Goal: Task Accomplishment & Management: Use online tool/utility

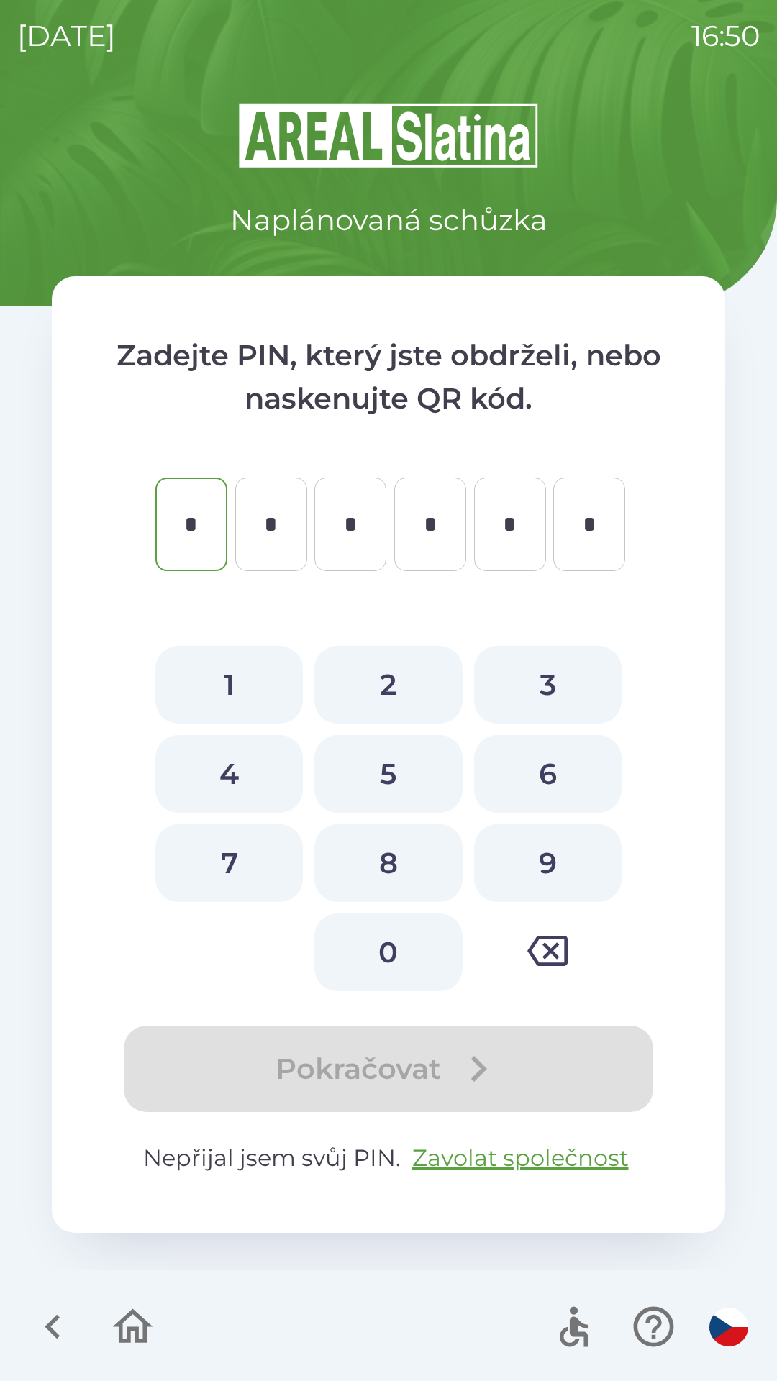
click at [552, 957] on icon "button" at bounding box center [547, 951] width 40 height 40
click at [53, 1322] on icon "button" at bounding box center [52, 1327] width 15 height 24
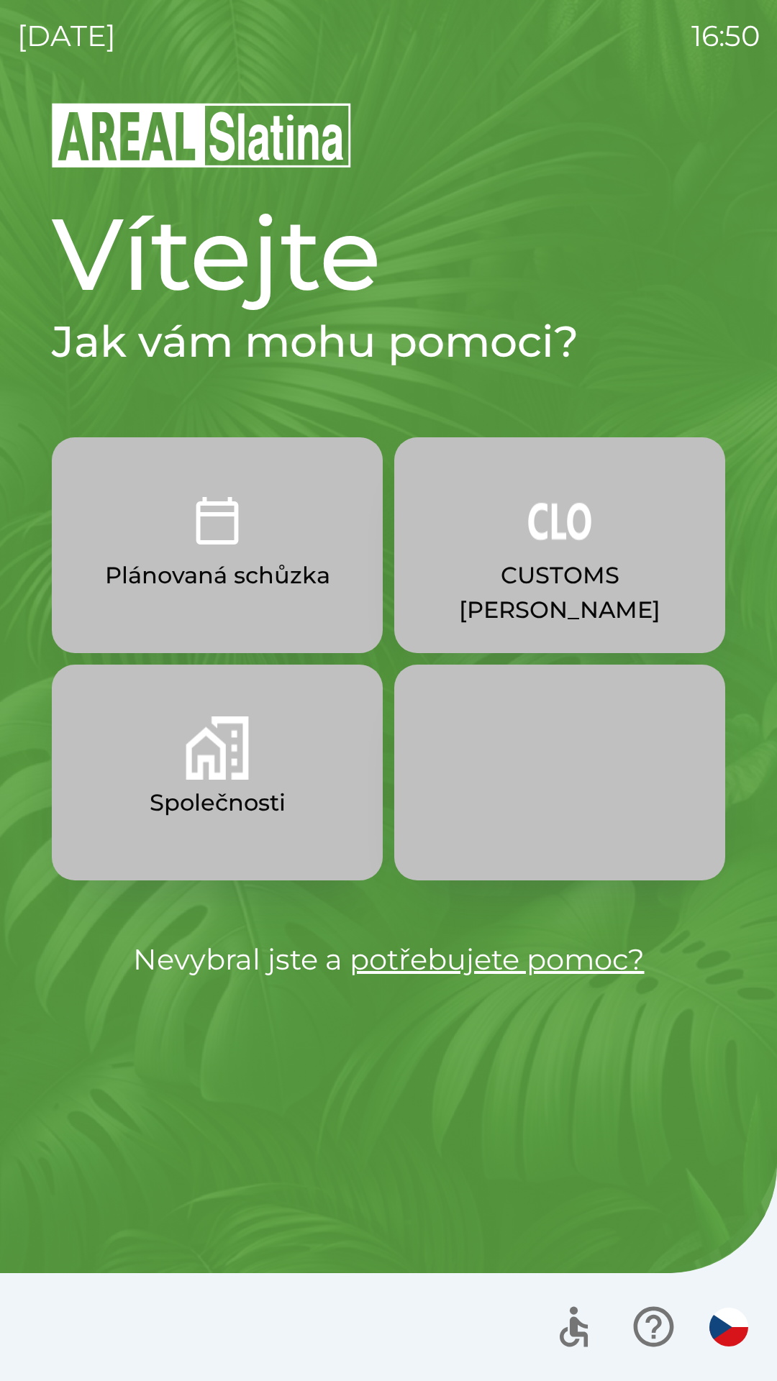
click at [303, 778] on button "Společnosti" at bounding box center [217, 773] width 331 height 216
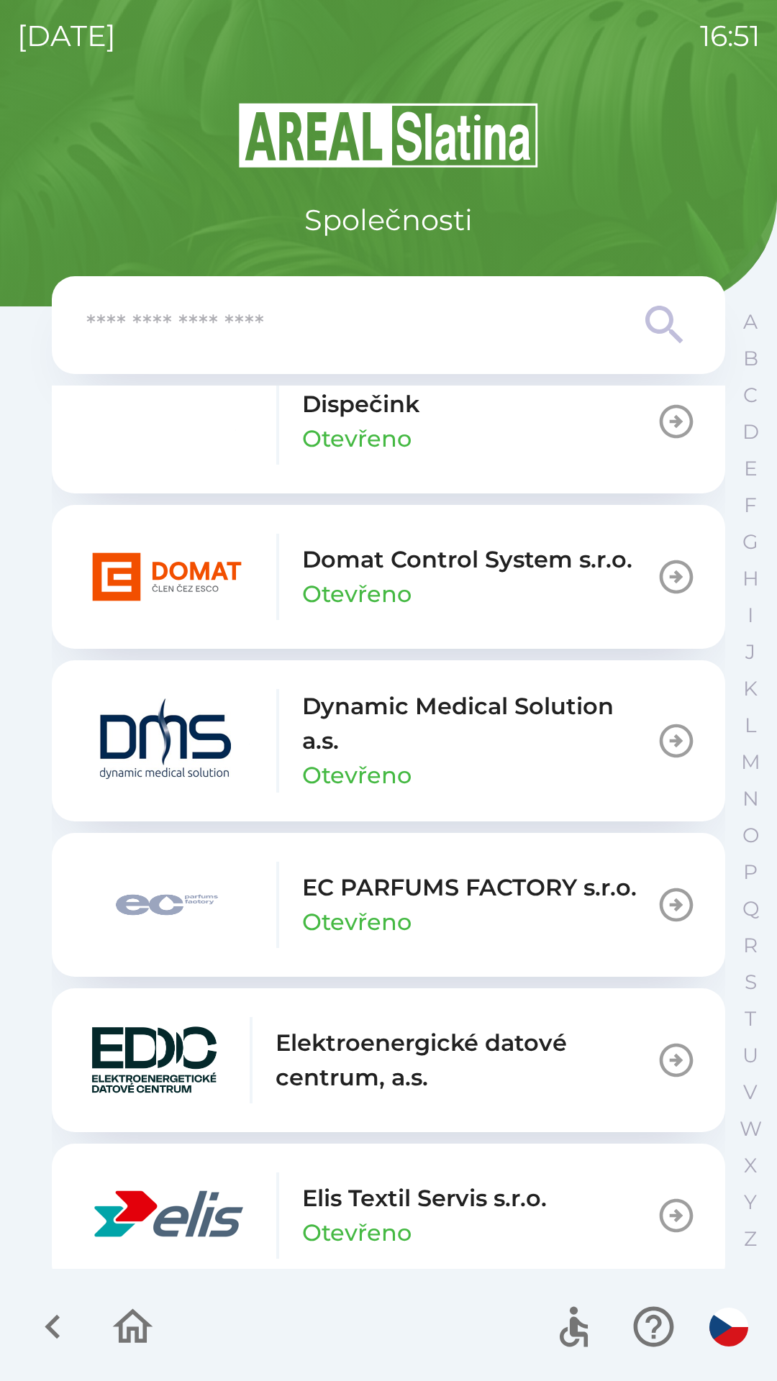
scroll to position [3472, 0]
click at [479, 323] on input "text" at bounding box center [359, 326] width 547 height 40
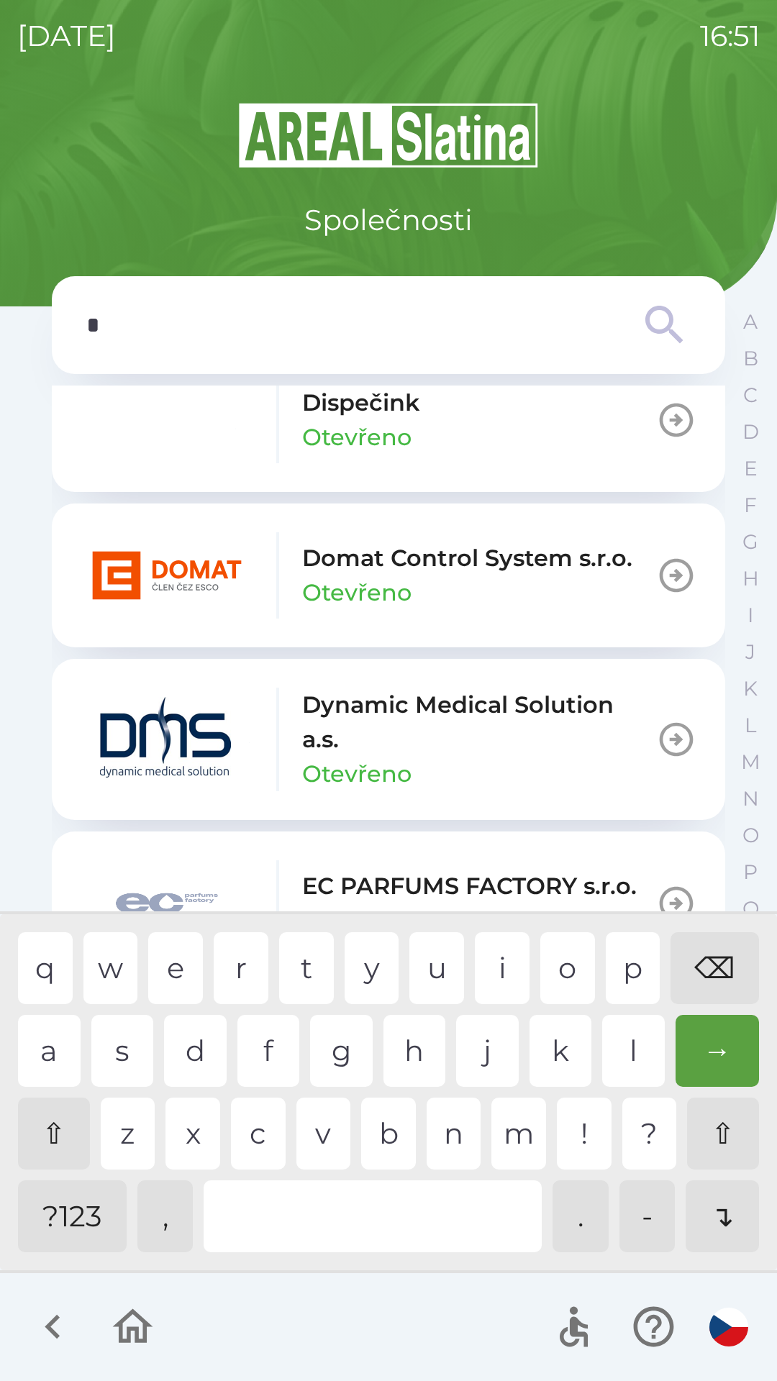
scroll to position [3489, 0]
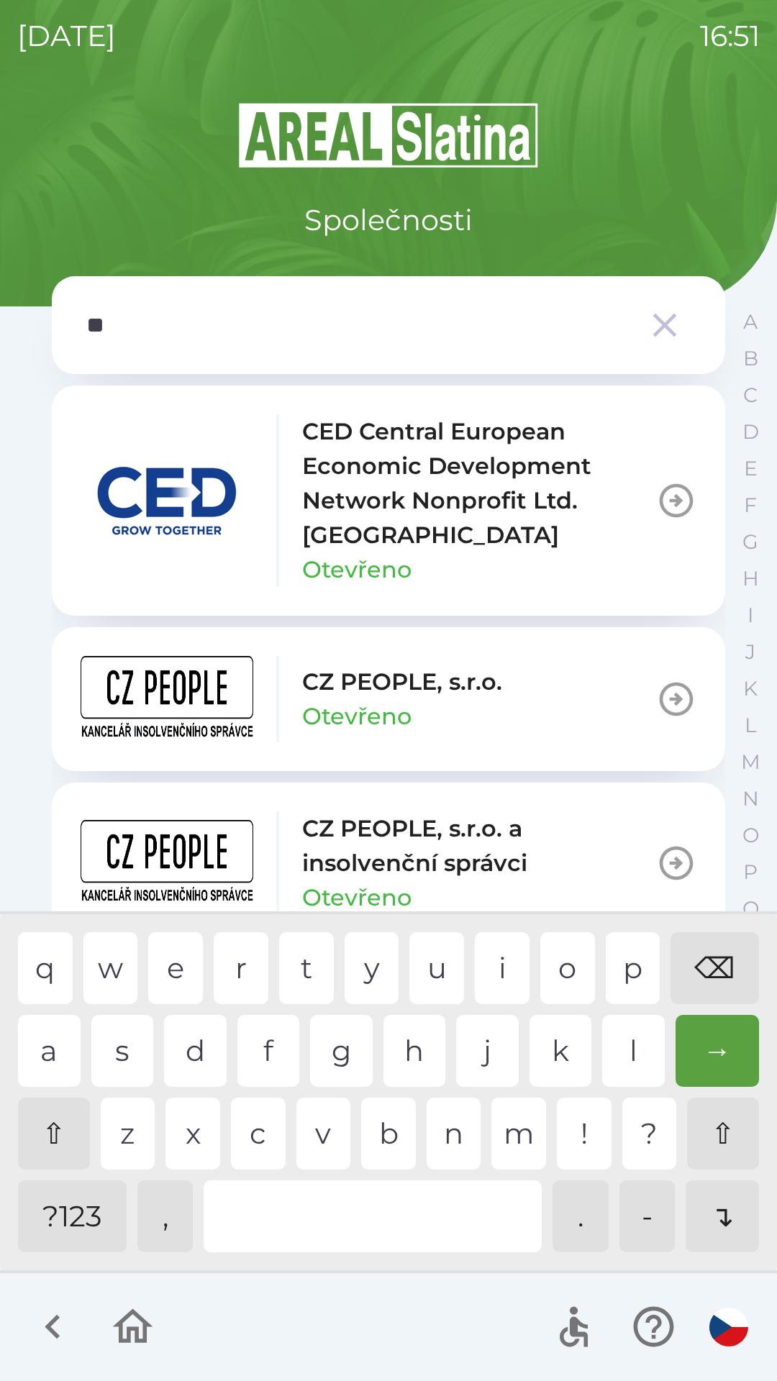
click at [630, 969] on div "p" at bounding box center [633, 968] width 55 height 72
type input "***"
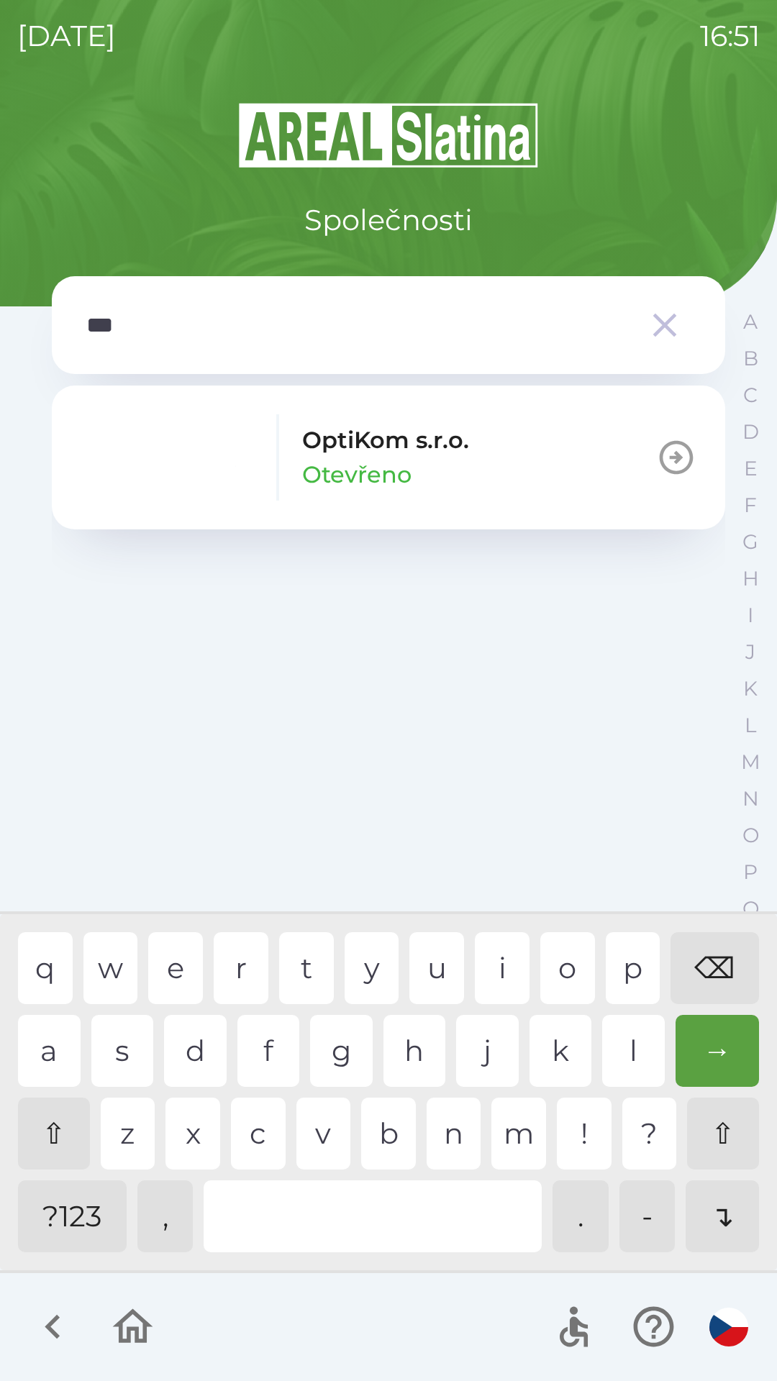
click at [558, 442] on button "OptiKom s.r.o. Otevřeno" at bounding box center [388, 457] width 673 height 144
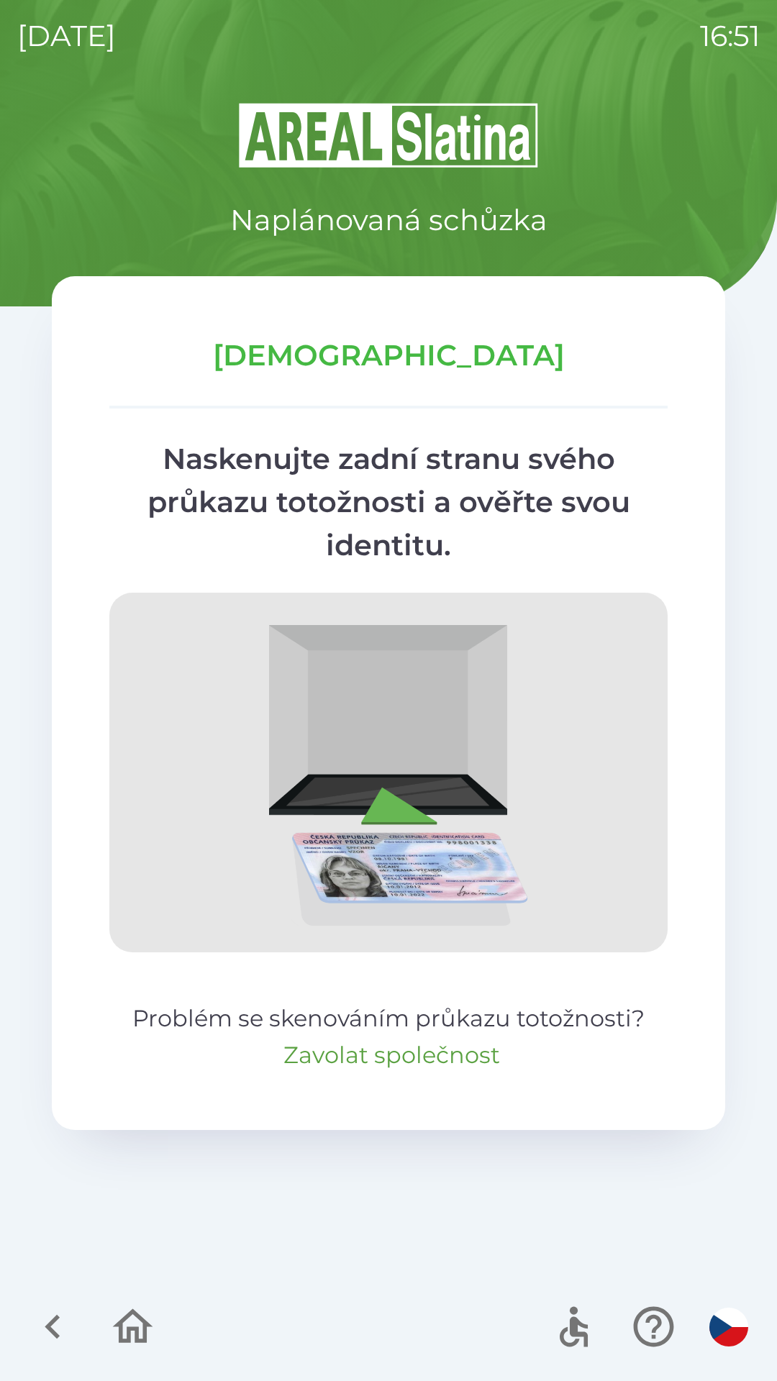
click at [447, 1054] on button "Zavolat společnost" at bounding box center [391, 1055] width 216 height 35
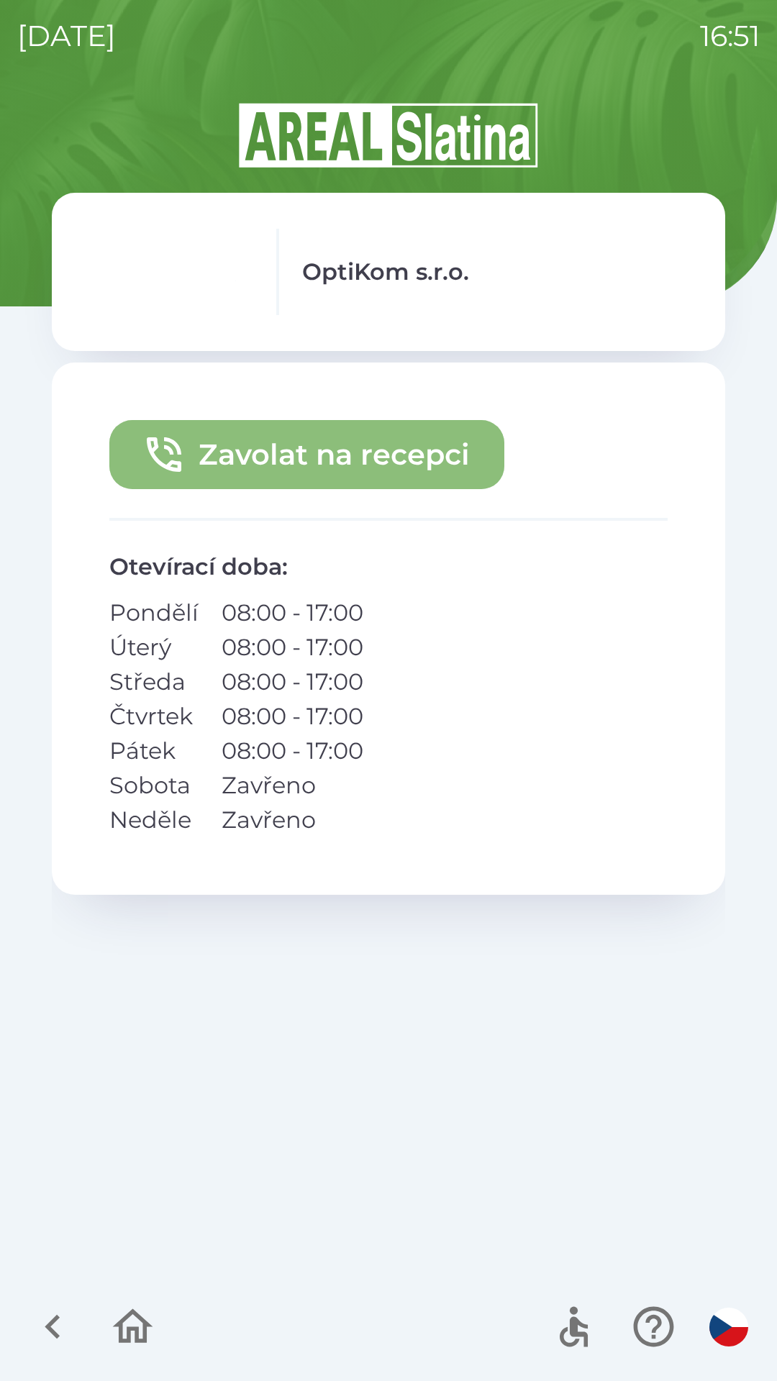
click at [421, 444] on button "Zavolat na recepci" at bounding box center [306, 454] width 395 height 69
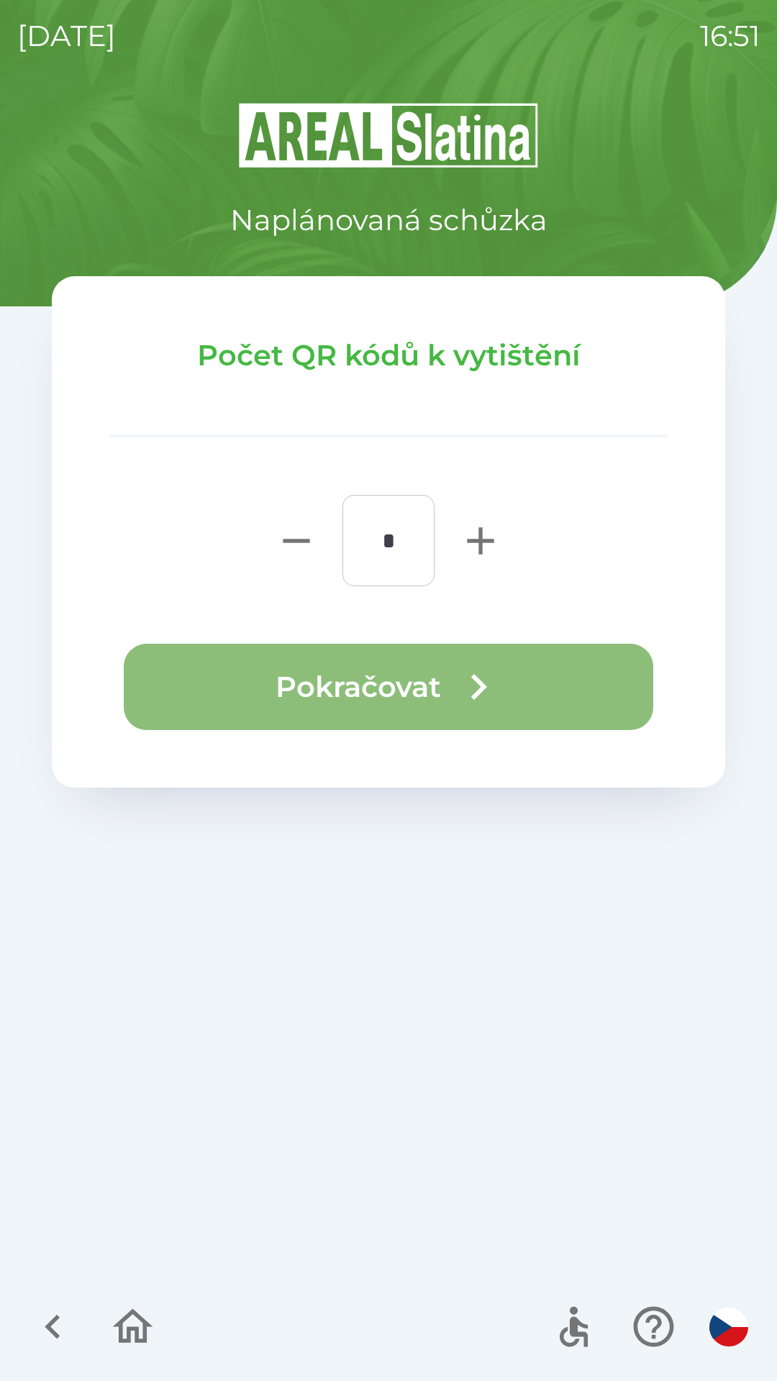
click at [441, 680] on button "Pokračovat" at bounding box center [388, 687] width 529 height 86
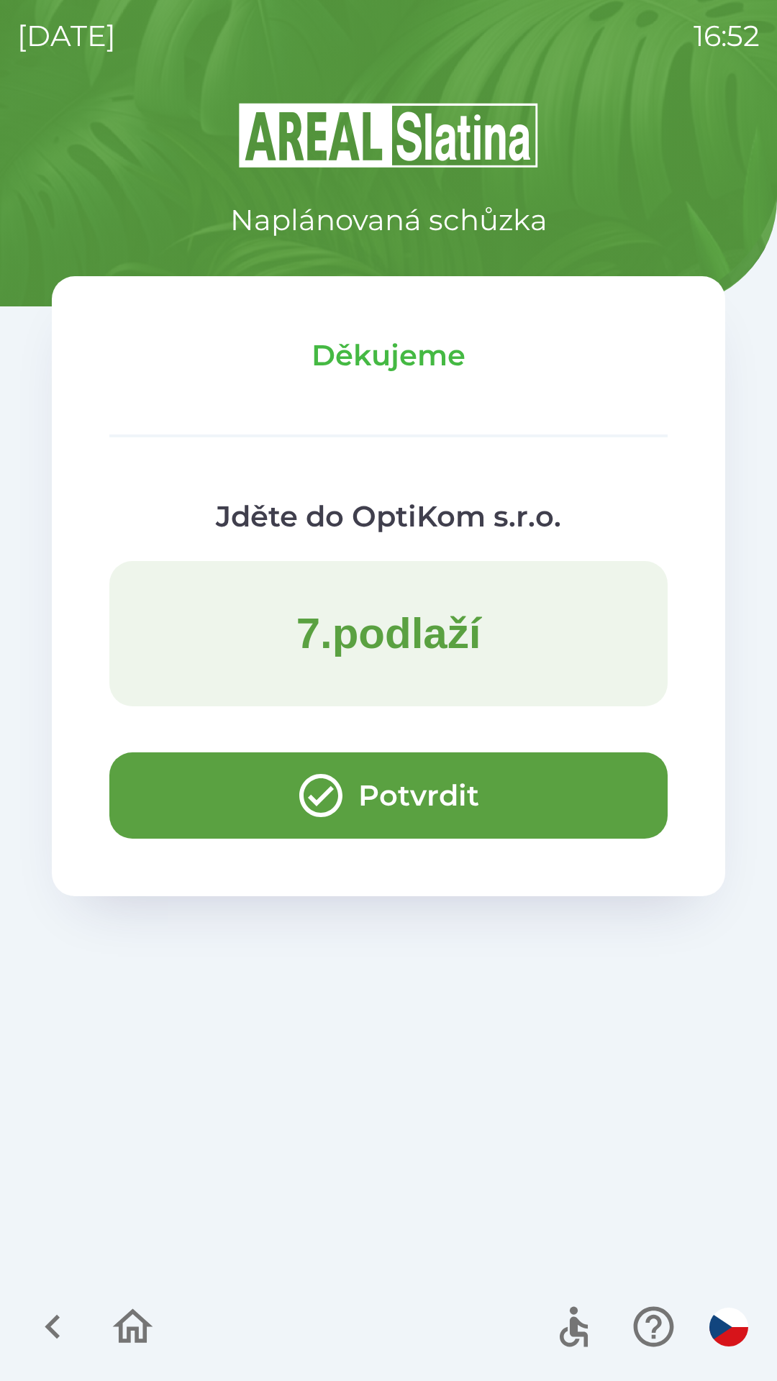
click at [389, 796] on button "Potvrdit" at bounding box center [388, 795] width 558 height 86
